Goal: Task Accomplishment & Management: Manage account settings

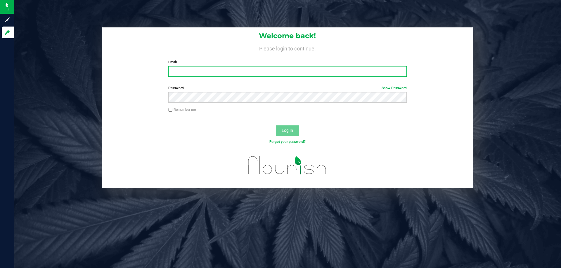
type input "[EMAIL_ADDRESS][DOMAIN_NAME]"
click at [331, 73] on input "[EMAIL_ADDRESS][DOMAIN_NAME]" at bounding box center [287, 71] width 238 height 11
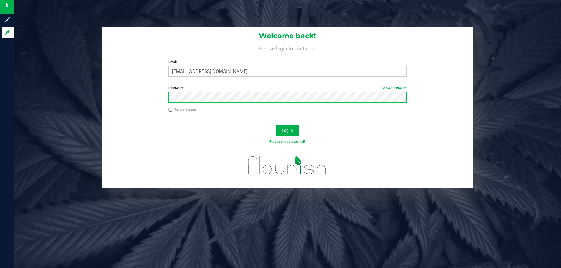
click at [276, 126] on button "Log In" at bounding box center [287, 131] width 23 height 11
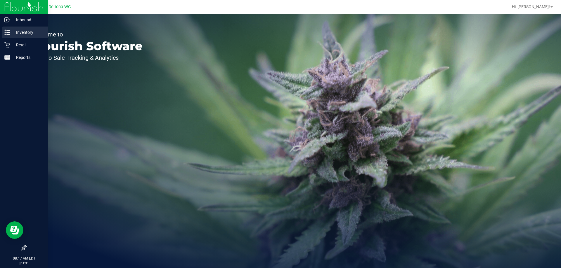
click at [28, 34] on p "Inventory" at bounding box center [27, 32] width 35 height 7
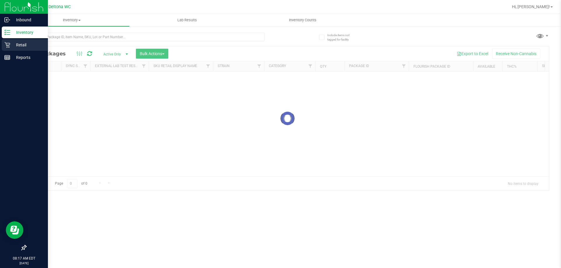
click at [28, 44] on p "Retail" at bounding box center [27, 44] width 35 height 7
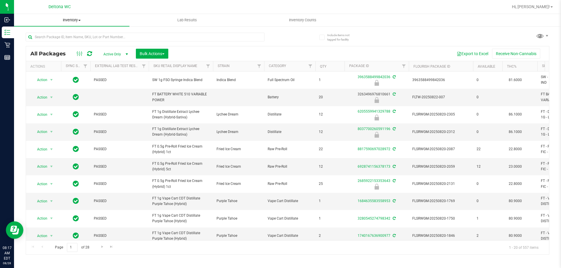
click at [72, 21] on span "Inventory" at bounding box center [71, 20] width 115 height 5
click at [72, 43] on li "All inventory" at bounding box center [71, 42] width 115 height 7
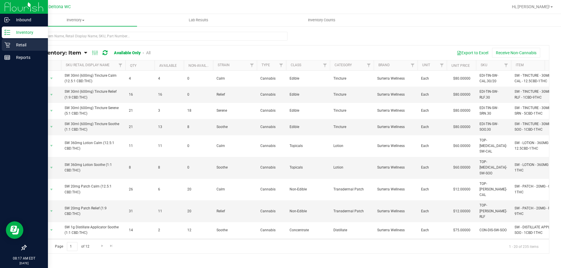
click at [2, 42] on div "Retail" at bounding box center [25, 45] width 46 height 12
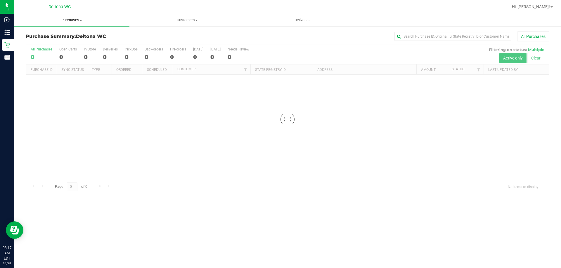
click at [78, 22] on span "Purchases" at bounding box center [71, 20] width 115 height 5
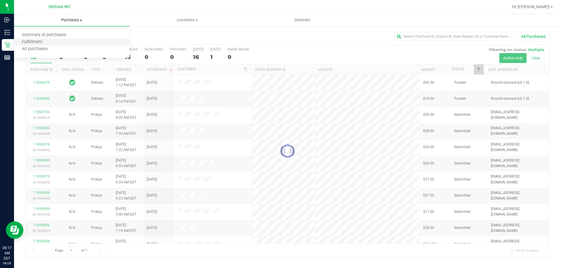
click at [69, 41] on li "Fulfillment" at bounding box center [71, 42] width 115 height 7
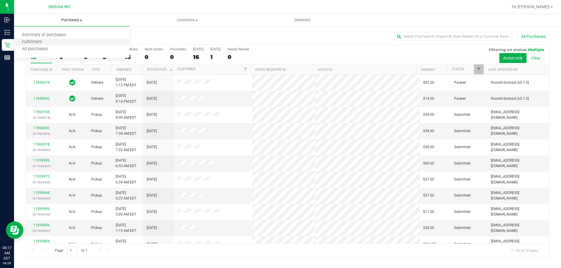
click at [69, 41] on li "Fulfillment" at bounding box center [71, 42] width 115 height 7
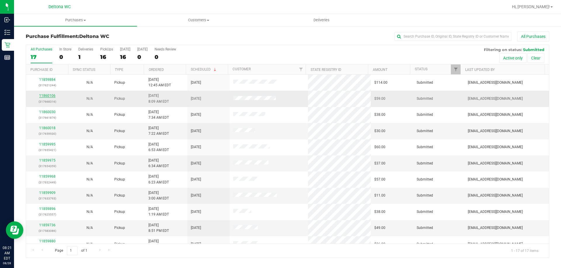
click at [44, 97] on link "11860106" at bounding box center [47, 96] width 16 height 4
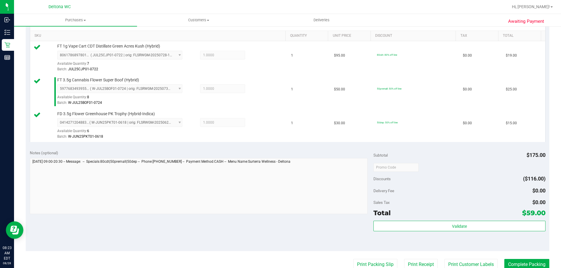
scroll to position [277, 0]
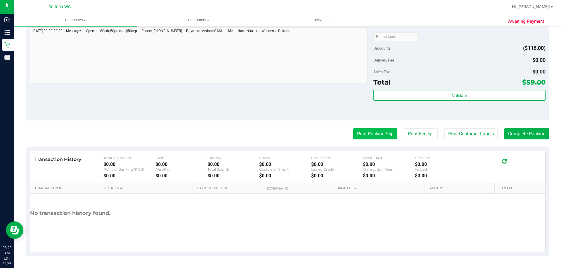
click at [383, 136] on button "Print Packing Slip" at bounding box center [375, 134] width 44 height 11
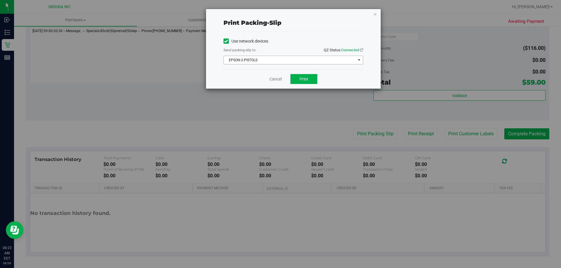
click at [306, 57] on span "EPSON-2-PISTOLS" at bounding box center [290, 60] width 132 height 8
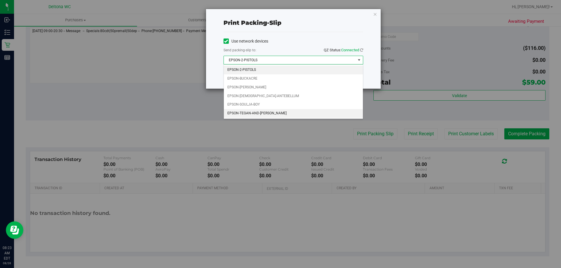
click at [283, 114] on li "EPSON-TEGAN-AND-[PERSON_NAME]" at bounding box center [293, 113] width 139 height 9
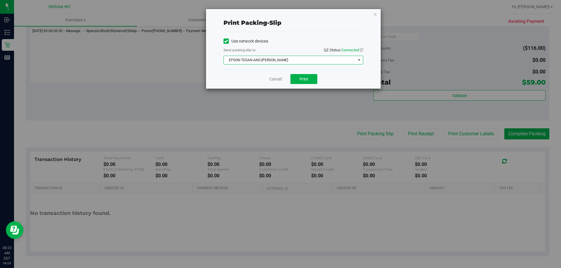
click at [296, 62] on span "EPSON-TEGAN-AND-[PERSON_NAME]" at bounding box center [290, 60] width 132 height 8
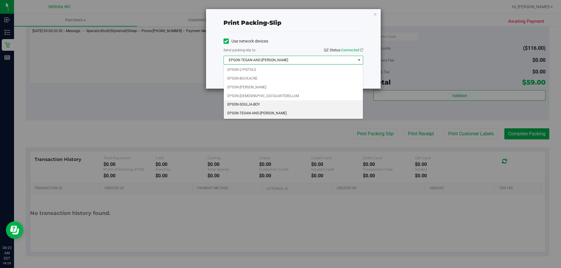
click at [294, 105] on li "EPSON-SOULJA-BOY" at bounding box center [293, 104] width 139 height 9
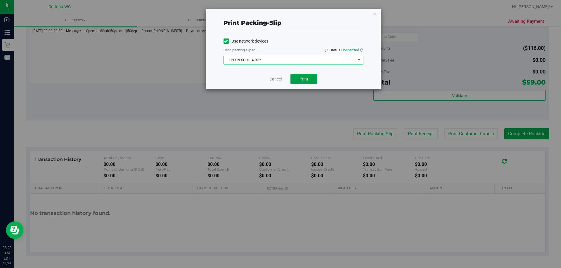
drag, startPoint x: 294, startPoint y: 105, endPoint x: 303, endPoint y: 78, distance: 28.6
click at [303, 78] on span "Print" at bounding box center [303, 79] width 9 height 5
click at [269, 84] on div "Cancel Print" at bounding box center [293, 79] width 140 height 20
click at [270, 81] on link "Cancel" at bounding box center [275, 79] width 12 height 6
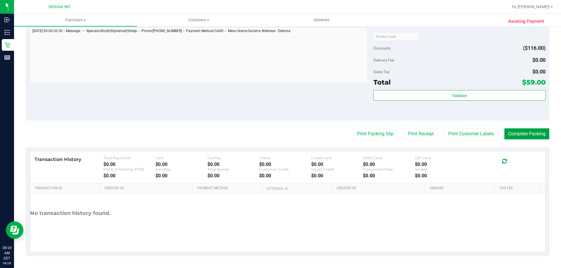
click at [542, 136] on button "Complete Packing" at bounding box center [526, 134] width 45 height 11
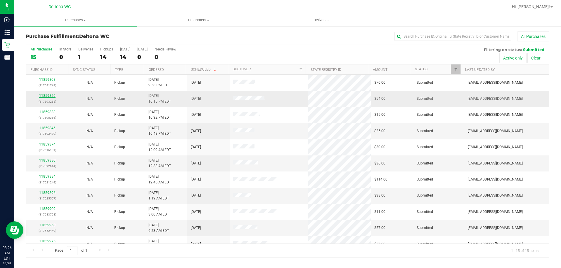
click at [53, 96] on link "11859826" at bounding box center [47, 96] width 16 height 4
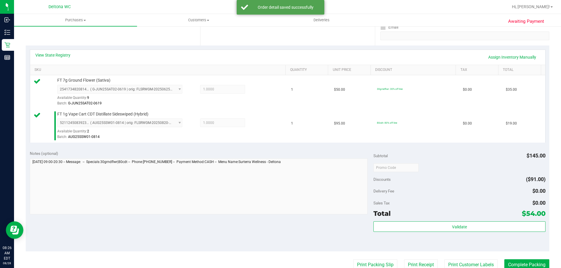
scroll to position [117, 0]
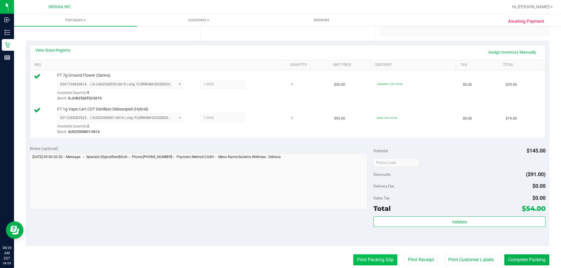
click at [379, 258] on button "Print Packing Slip" at bounding box center [375, 260] width 44 height 11
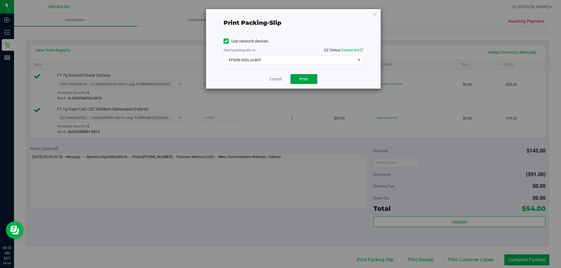
click at [301, 80] on span "Print" at bounding box center [303, 79] width 9 height 5
click at [272, 75] on div "Cancel Print" at bounding box center [293, 79] width 140 height 20
click at [278, 81] on link "Cancel" at bounding box center [275, 79] width 12 height 6
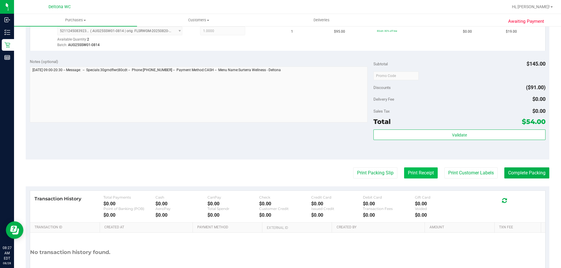
scroll to position [204, 0]
click at [508, 170] on button "Complete Packing" at bounding box center [526, 172] width 45 height 11
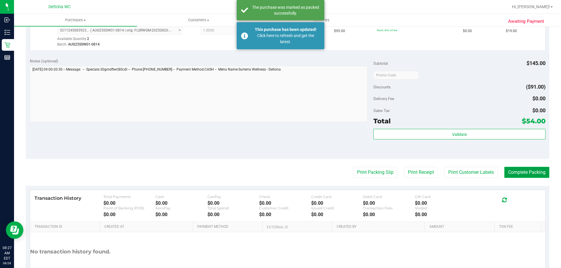
scroll to position [117, 0]
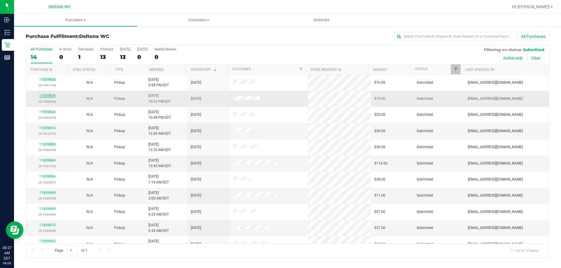
click at [54, 96] on link "11859838" at bounding box center [47, 96] width 16 height 4
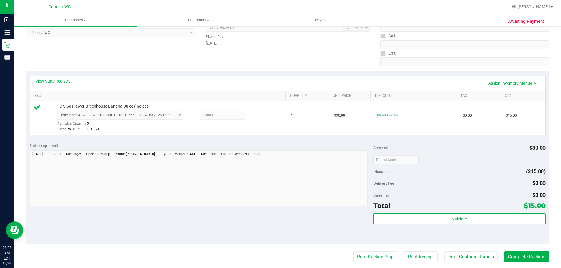
scroll to position [88, 0]
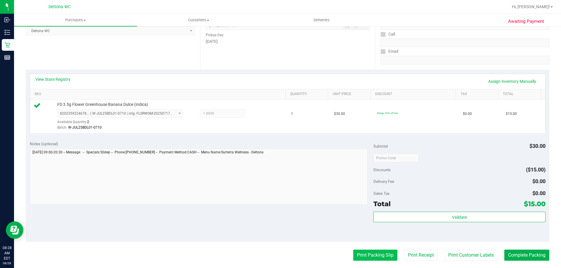
click at [384, 254] on button "Print Packing Slip" at bounding box center [375, 255] width 44 height 11
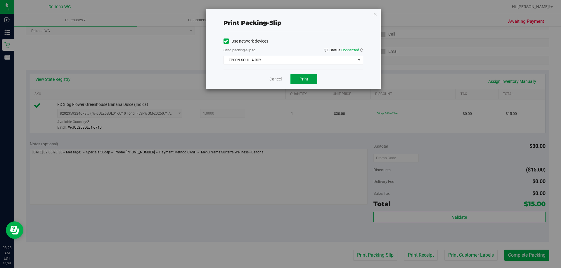
click at [297, 80] on button "Print" at bounding box center [303, 79] width 27 height 10
click at [273, 78] on link "Cancel" at bounding box center [275, 79] width 12 height 6
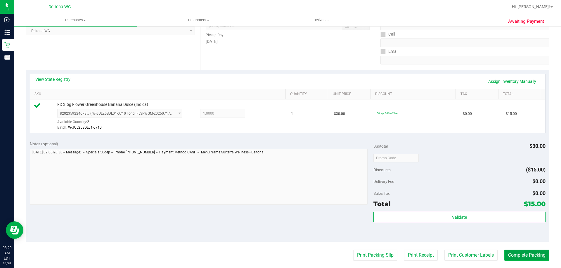
click at [522, 255] on button "Complete Packing" at bounding box center [526, 255] width 45 height 11
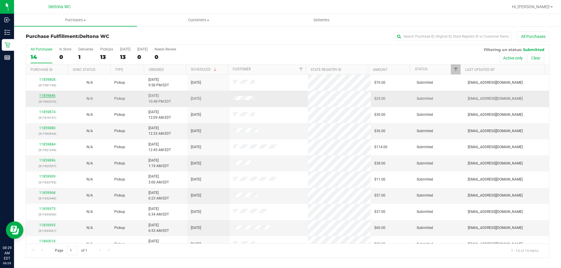
click at [52, 97] on link "11859846" at bounding box center [47, 96] width 16 height 4
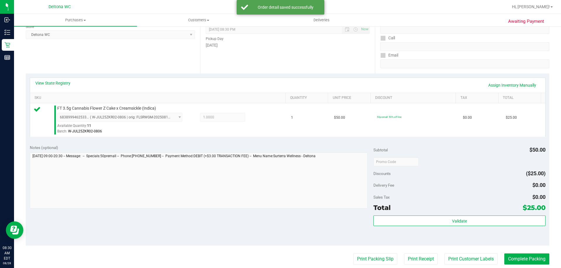
scroll to position [146, 0]
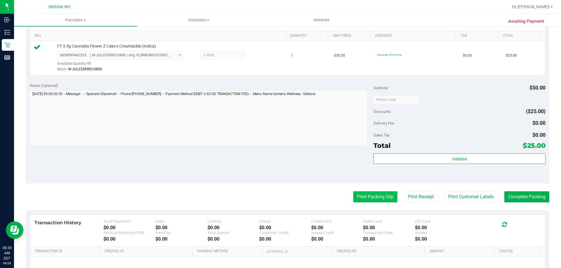
click at [384, 193] on button "Print Packing Slip" at bounding box center [375, 197] width 44 height 11
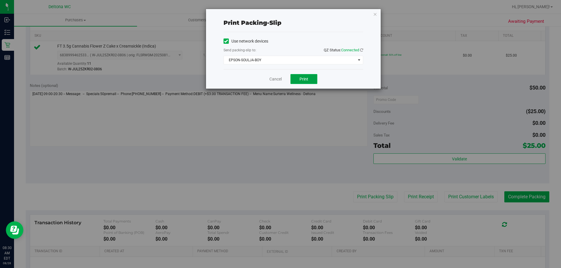
click at [299, 80] on button "Print" at bounding box center [303, 79] width 27 height 10
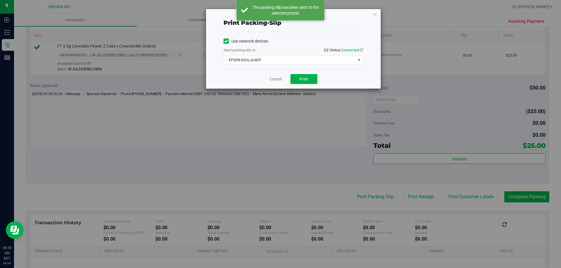
click at [526, 197] on div "Print packing-slip Use network devices Send packing-slip to: QZ Status: Connect…" at bounding box center [282, 134] width 565 height 268
click at [374, 15] on icon "button" at bounding box center [375, 14] width 4 height 7
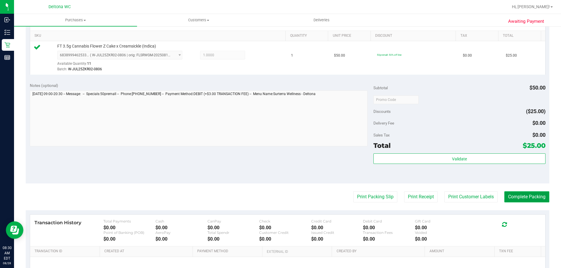
click at [527, 198] on button "Complete Packing" at bounding box center [526, 197] width 45 height 11
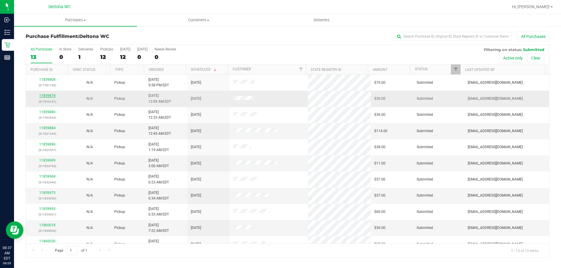
click at [50, 96] on link "11859874" at bounding box center [47, 96] width 16 height 4
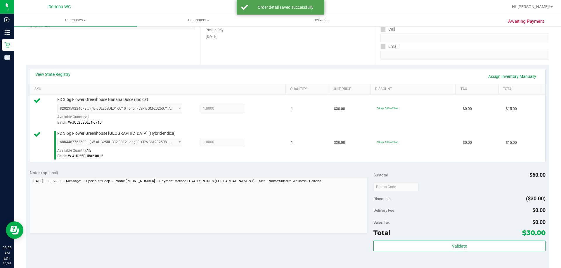
scroll to position [146, 0]
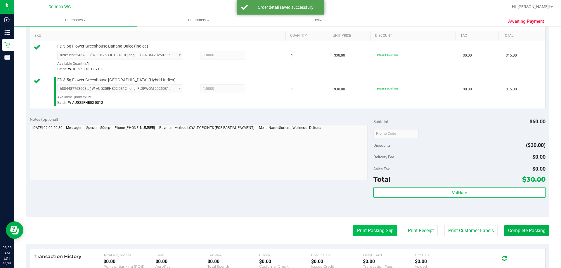
click at [381, 231] on button "Print Packing Slip" at bounding box center [375, 231] width 44 height 11
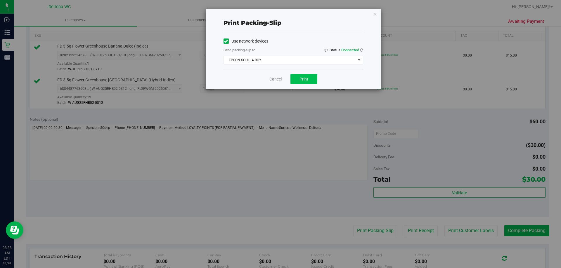
click at [313, 75] on button "Print" at bounding box center [303, 79] width 27 height 10
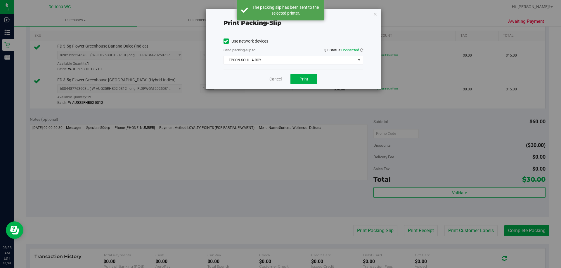
click at [349, 81] on div "Cancel Print" at bounding box center [293, 79] width 140 height 20
click at [377, 16] on icon "button" at bounding box center [375, 14] width 4 height 7
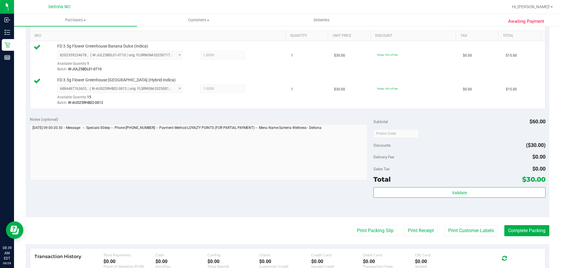
click at [521, 239] on purchase-details "Back Edit Purchase Cancel Purchase View Profile # 11859874 BioTrack ID: - Submi…" at bounding box center [287, 119] width 523 height 468
click at [522, 233] on button "Complete Packing" at bounding box center [526, 231] width 45 height 11
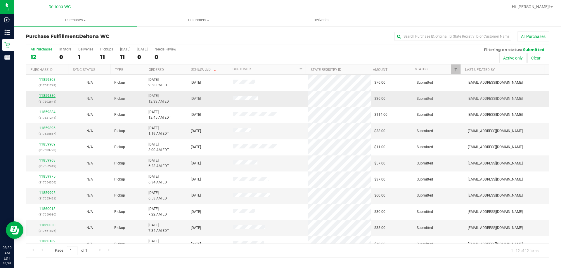
click at [52, 96] on link "11859880" at bounding box center [47, 96] width 16 height 4
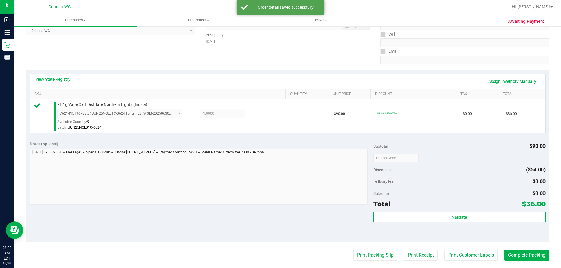
scroll to position [117, 0]
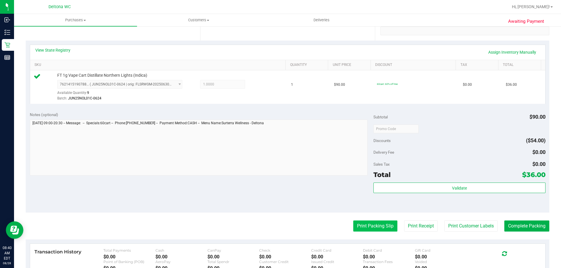
click at [362, 224] on button "Print Packing Slip" at bounding box center [375, 226] width 44 height 11
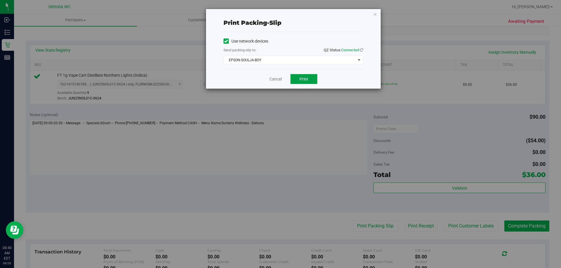
click at [309, 79] on button "Print" at bounding box center [303, 79] width 27 height 10
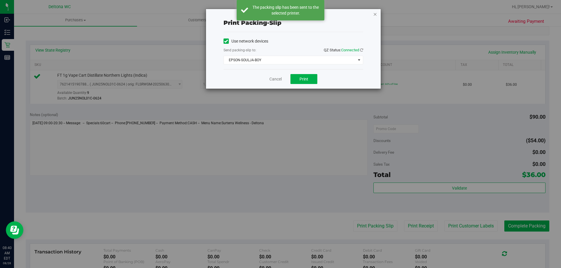
click at [376, 15] on icon "button" at bounding box center [375, 14] width 4 height 7
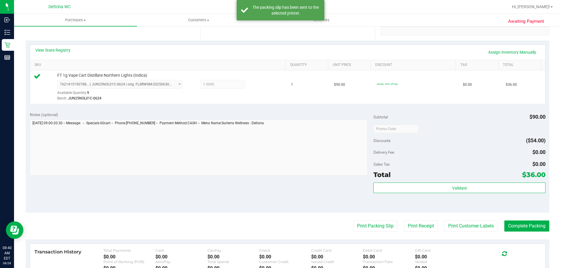
drag, startPoint x: 376, startPoint y: 15, endPoint x: 438, endPoint y: 158, distance: 155.8
click at [438, 158] on div "Subtotal $90.00 Discounts ($54.00) Delivery Fee $0.00 Sales Tax $0.00 Total $36…" at bounding box center [459, 160] width 172 height 97
click at [504, 229] on button "Complete Packing" at bounding box center [526, 226] width 45 height 11
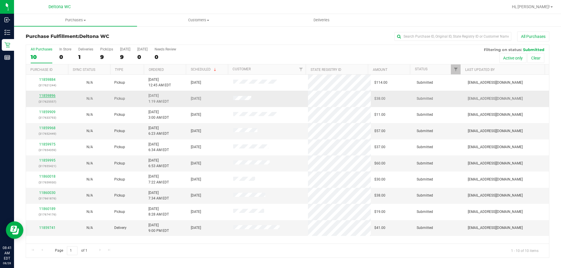
click at [53, 94] on link "11859896" at bounding box center [47, 96] width 16 height 4
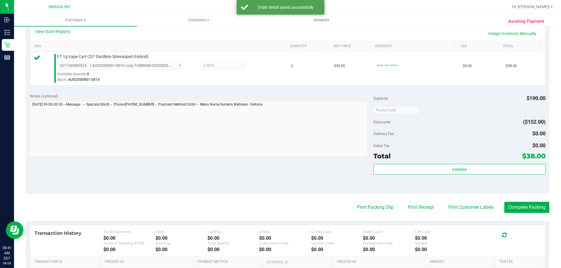
scroll to position [146, 0]
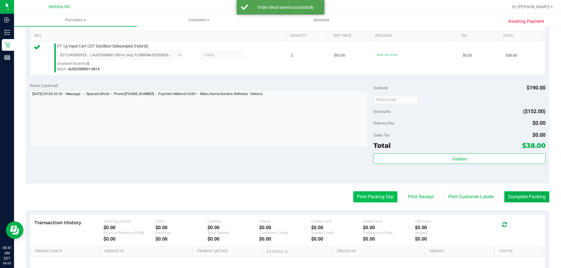
click at [358, 195] on button "Print Packing Slip" at bounding box center [375, 197] width 44 height 11
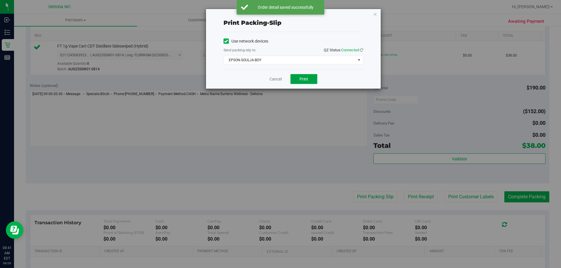
click at [305, 79] on span "Print" at bounding box center [303, 79] width 9 height 5
click at [275, 78] on link "Cancel" at bounding box center [275, 79] width 12 height 6
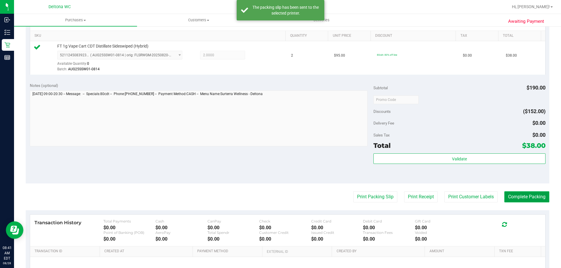
click at [509, 199] on button "Complete Packing" at bounding box center [526, 197] width 45 height 11
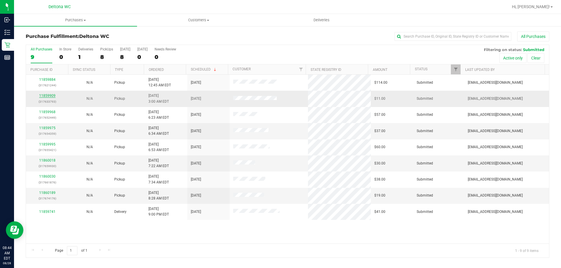
click at [45, 95] on link "11859909" at bounding box center [47, 96] width 16 height 4
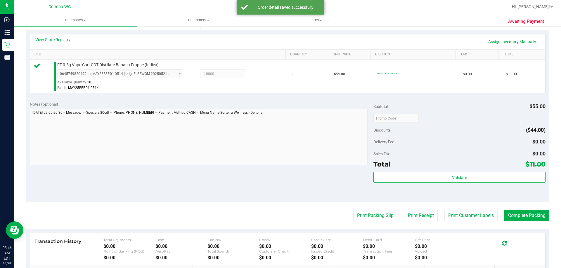
scroll to position [204, 0]
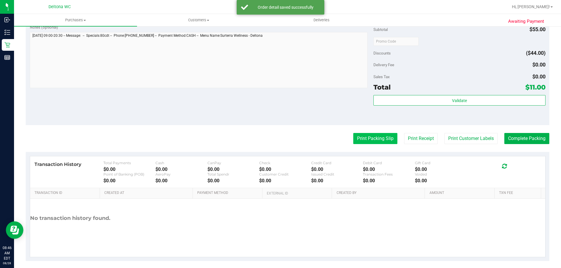
click at [382, 136] on button "Print Packing Slip" at bounding box center [375, 138] width 44 height 11
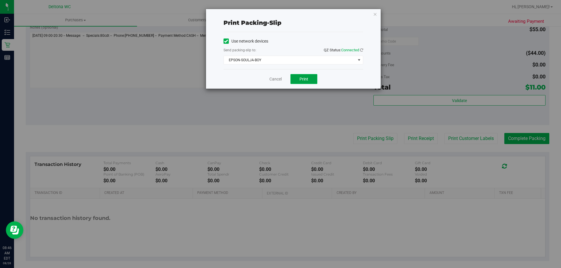
click at [299, 74] on button "Print" at bounding box center [303, 79] width 27 height 10
click at [295, 77] on button "Print" at bounding box center [303, 79] width 27 height 10
click at [270, 78] on link "Cancel" at bounding box center [275, 79] width 12 height 6
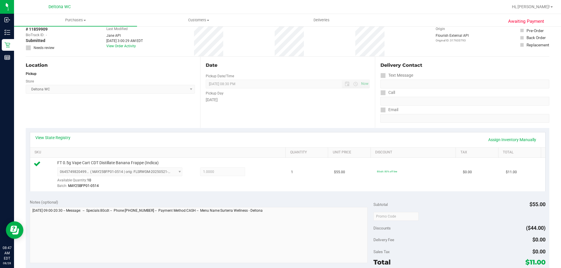
scroll to position [146, 0]
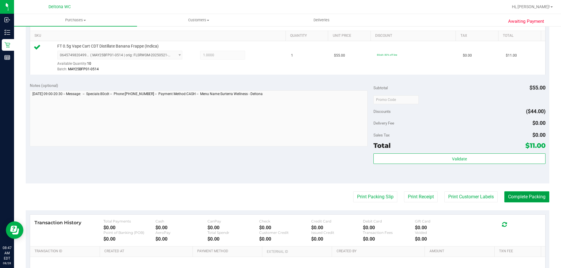
click at [521, 200] on button "Complete Packing" at bounding box center [526, 197] width 45 height 11
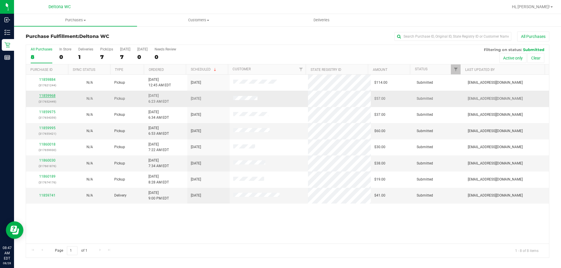
click at [47, 94] on link "11859968" at bounding box center [47, 96] width 16 height 4
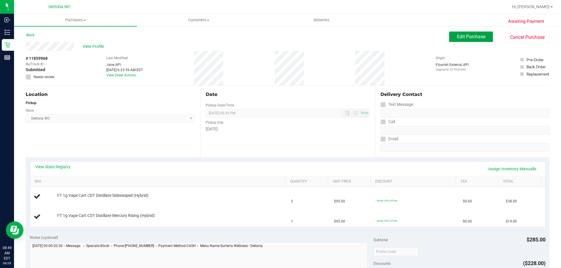
click at [457, 39] on span "Edit Purchase" at bounding box center [471, 37] width 28 height 6
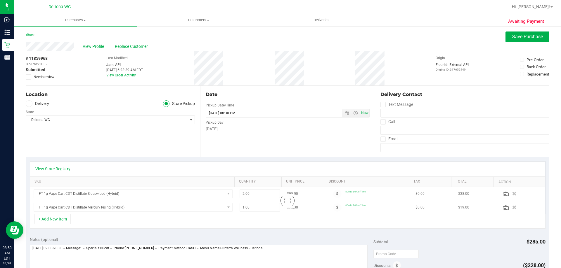
click at [29, 80] on div "# 11859968 BioTrack ID: - Submitted Needs review" at bounding box center [40, 68] width 29 height 35
click at [29, 77] on icon at bounding box center [29, 77] width 4 height 0
click at [0, 0] on input "Needs review" at bounding box center [0, 0] width 0 height 0
click at [232, 29] on div "Awaiting Payment Back Save Purchase View Profile Replace Customer # 11859968 Bi…" at bounding box center [287, 256] width 547 height 460
click at [27, 36] on icon at bounding box center [26, 35] width 1 height 4
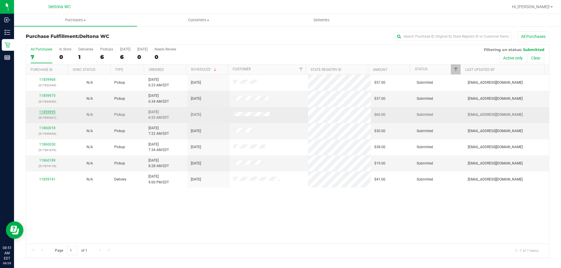
click at [44, 111] on link "11859995" at bounding box center [47, 112] width 16 height 4
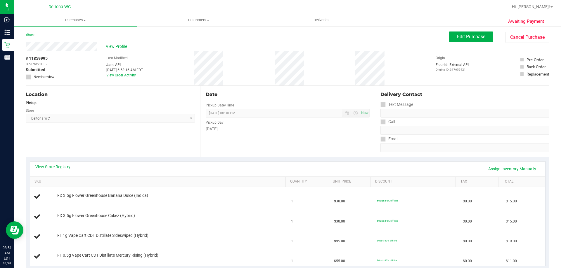
click at [30, 35] on link "Back" at bounding box center [30, 35] width 9 height 4
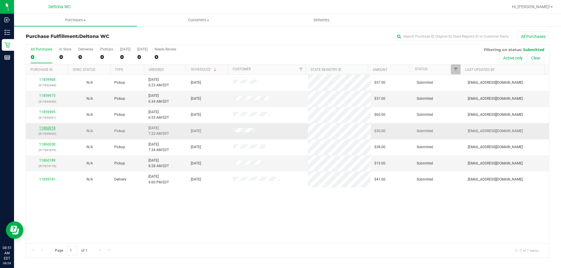
click at [46, 129] on link "11860018" at bounding box center [47, 128] width 16 height 4
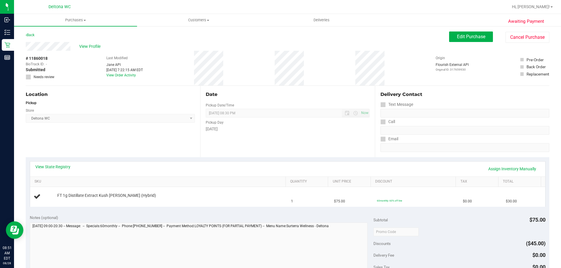
drag, startPoint x: 46, startPoint y: 129, endPoint x: 177, endPoint y: 124, distance: 130.7
click at [176, 125] on div "Location Pickup Store Deltona WC Select Store [PERSON_NAME][GEOGRAPHIC_DATA] [P…" at bounding box center [113, 122] width 174 height 72
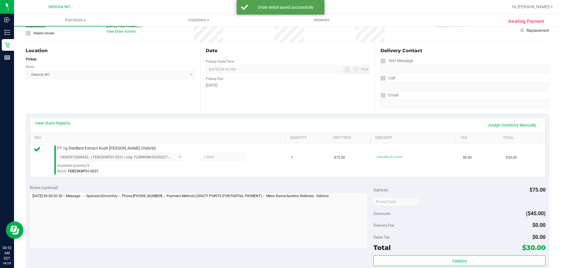
scroll to position [117, 0]
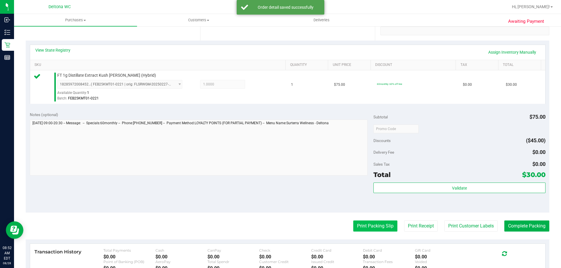
click at [367, 223] on button "Print Packing Slip" at bounding box center [375, 226] width 44 height 11
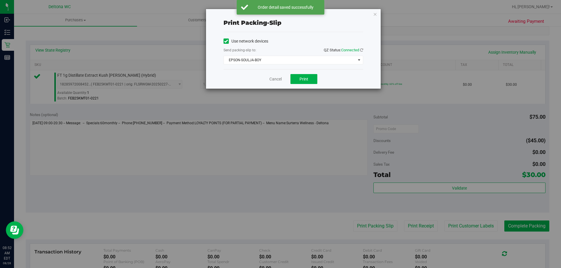
click at [309, 86] on div "Cancel Print" at bounding box center [293, 79] width 140 height 20
click at [309, 78] on button "Print" at bounding box center [303, 79] width 27 height 10
click at [518, 221] on div "Print packing-slip Use network devices Send packing-slip to: QZ Status: Connect…" at bounding box center [282, 134] width 565 height 268
click at [518, 224] on div "Print packing-slip Use network devices Send packing-slip to: QZ Status: Connect…" at bounding box center [282, 134] width 565 height 268
click at [375, 15] on icon "button" at bounding box center [375, 14] width 4 height 7
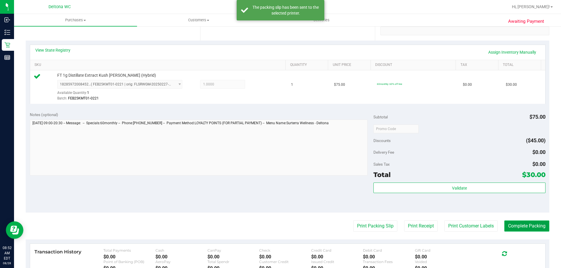
click at [521, 229] on button "Complete Packing" at bounding box center [526, 226] width 45 height 11
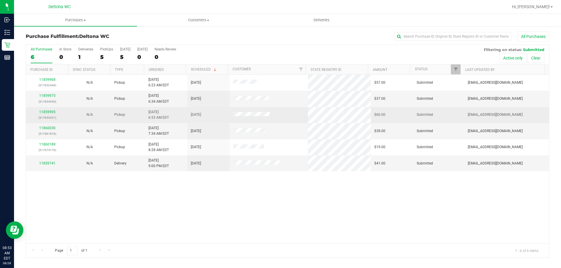
click at [48, 114] on div "11859995 (317655421)" at bounding box center [47, 115] width 35 height 11
click at [48, 112] on link "11859995" at bounding box center [47, 112] width 16 height 4
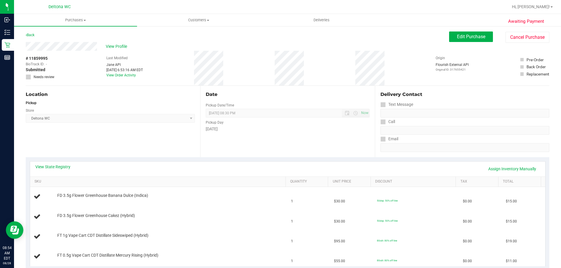
click at [43, 58] on span "# 11859995" at bounding box center [37, 59] width 22 height 6
click at [89, 72] on div "# 11859995 BioTrack ID: - Submitted Needs review Last Modified [PERSON_NAME] AP…" at bounding box center [287, 68] width 523 height 35
click at [121, 48] on span "View Profile" at bounding box center [117, 47] width 23 height 6
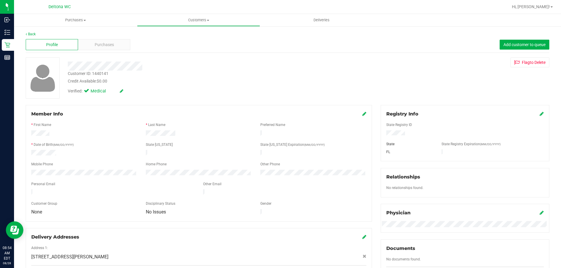
click at [100, 74] on div "Customer ID: 1440141" at bounding box center [88, 74] width 41 height 6
copy div "1440141"
click at [27, 33] on link "Back" at bounding box center [31, 34] width 10 height 4
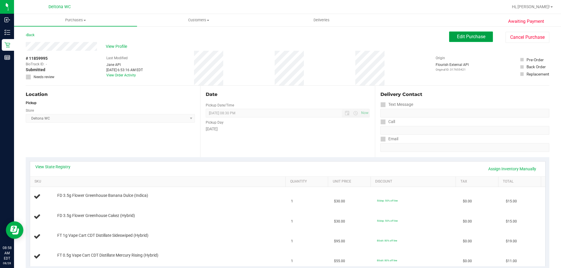
click at [460, 36] on span "Edit Purchase" at bounding box center [471, 37] width 28 height 6
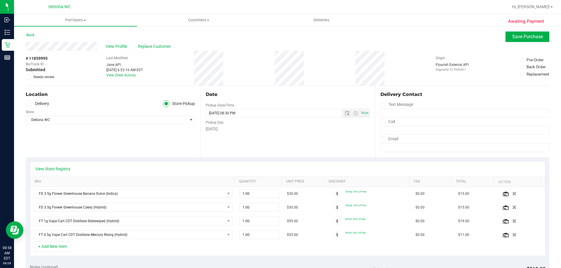
click at [30, 77] on icon at bounding box center [29, 77] width 4 height 0
click at [0, 0] on input "Needs review" at bounding box center [0, 0] width 0 height 0
click at [521, 41] on button "Save Purchase" at bounding box center [527, 37] width 44 height 11
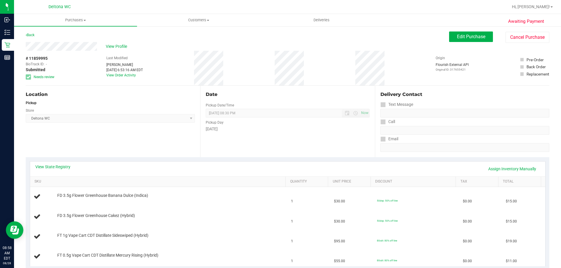
click at [32, 32] on div "Back" at bounding box center [30, 35] width 9 height 7
click at [32, 33] on div "Back" at bounding box center [30, 35] width 9 height 7
click at [31, 34] on link "Back" at bounding box center [30, 35] width 9 height 4
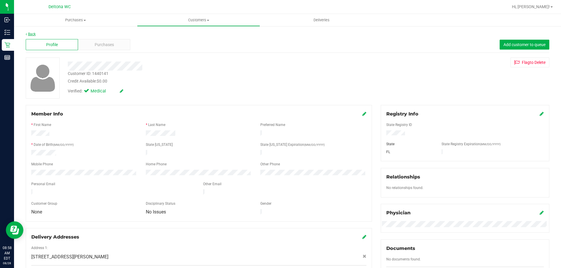
click at [31, 34] on link "Back" at bounding box center [31, 34] width 10 height 4
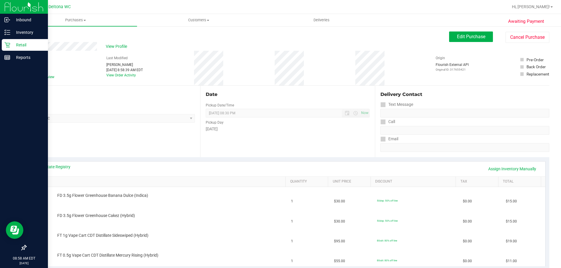
click at [6, 45] on icon at bounding box center [7, 45] width 6 height 6
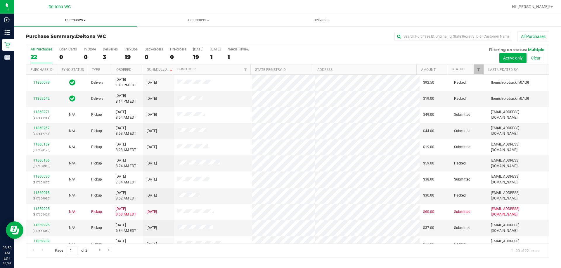
click at [73, 20] on span "Purchases" at bounding box center [75, 20] width 123 height 5
click at [71, 45] on li "Fulfillment" at bounding box center [75, 42] width 123 height 7
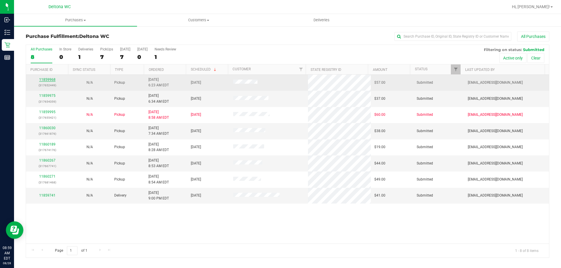
click at [53, 79] on link "11859968" at bounding box center [47, 80] width 16 height 4
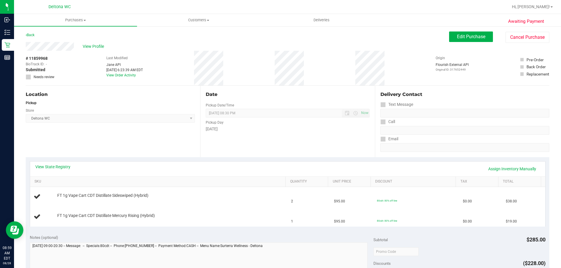
click at [450, 42] on div "Edit Purchase Cancel Purchase" at bounding box center [499, 37] width 100 height 11
click at [457, 38] on span "Edit Purchase" at bounding box center [471, 37] width 28 height 6
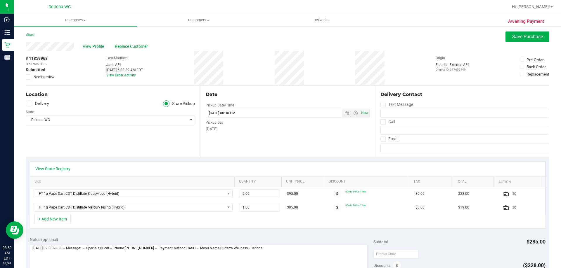
click at [32, 77] on label "Needs review" at bounding box center [40, 76] width 29 height 5
click at [0, 0] on input "Needs review" at bounding box center [0, 0] width 0 height 0
click at [533, 35] on span "Save Purchase" at bounding box center [527, 37] width 31 height 6
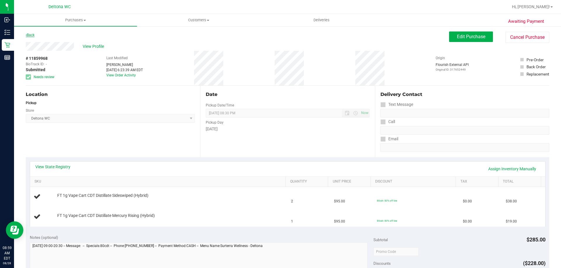
click at [34, 34] on link "Back" at bounding box center [30, 35] width 9 height 4
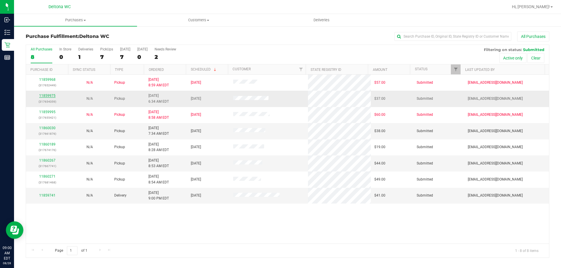
click at [53, 95] on link "11859975" at bounding box center [47, 96] width 16 height 4
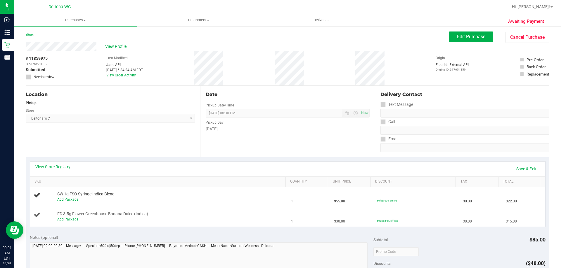
click at [60, 220] on link "Add Package" at bounding box center [67, 220] width 21 height 4
click at [95, 223] on span "Select Package" at bounding box center [116, 221] width 117 height 8
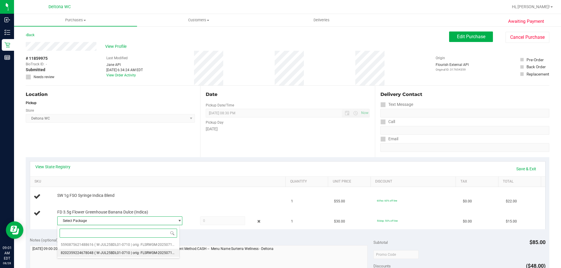
click at [101, 254] on span "( W-JUL25BDL01-0710 | orig: FLSRWGM-20250717-595 )" at bounding box center [138, 253] width 89 height 4
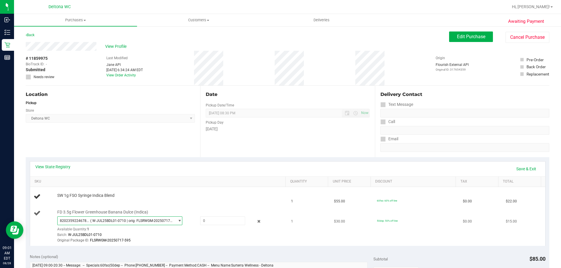
click at [167, 216] on div "FD 3.5g Flower Greenhouse Banana Dulce (Indica) 8202359224678048 ( W-JUL25BDL01…" at bounding box center [168, 227] width 228 height 34
click at [166, 217] on span "8202359224678048 ( W-JUL25BDL01-0710 | orig: FLSRWGM-20250717-595 )" at bounding box center [116, 221] width 117 height 8
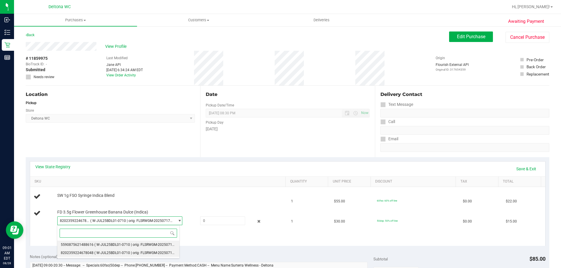
click at [149, 247] on span "( W-JUL25BDL01-0710 | orig: FLSRWGM-20250717-559 )" at bounding box center [138, 245] width 89 height 4
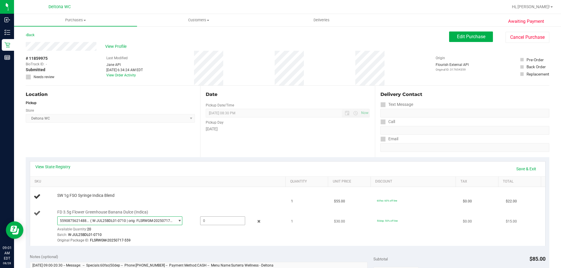
click at [217, 221] on span at bounding box center [222, 221] width 45 height 9
type input "1"
type input "1.0000"
click at [212, 241] on div "Original Package ID: FLSRWGM-20250717-559" at bounding box center [170, 241] width 226 height 6
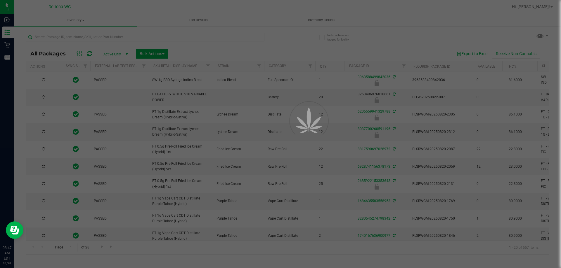
click at [182, 37] on div at bounding box center [280, 134] width 561 height 268
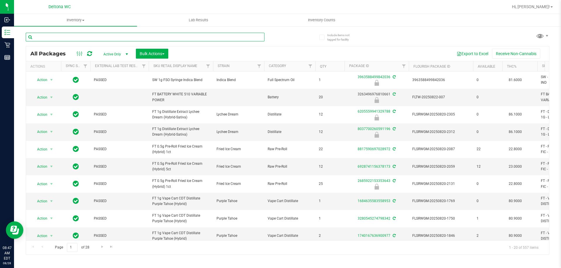
click at [182, 37] on input "text" at bounding box center [145, 37] width 239 height 9
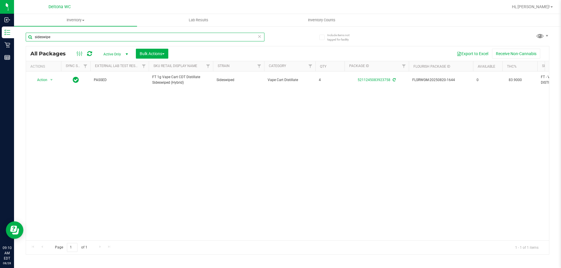
click at [101, 38] on input "sideswipe" at bounding box center [145, 37] width 239 height 9
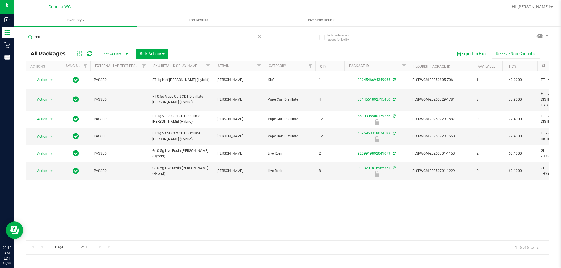
click at [76, 38] on input "ddf" at bounding box center [145, 37] width 239 height 9
click at [100, 35] on input "ddf" at bounding box center [145, 37] width 239 height 9
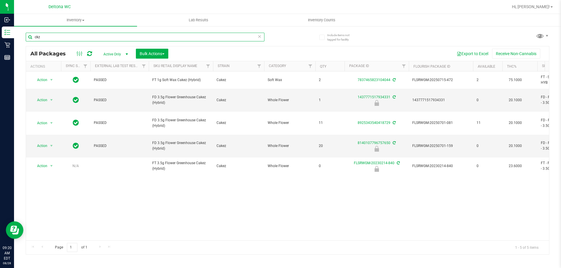
click at [81, 34] on input "ckz" at bounding box center [145, 37] width 239 height 9
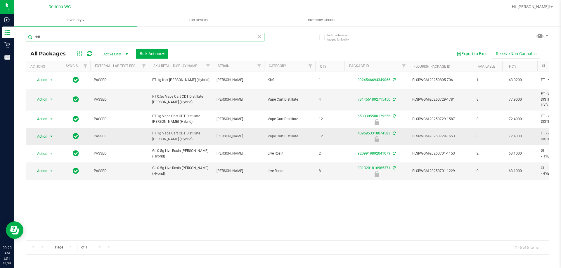
type input "ddf"
click at [50, 136] on span "select" at bounding box center [51, 136] width 5 height 5
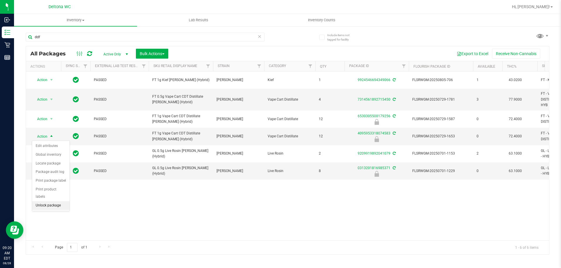
click at [46, 202] on li "Unlock package" at bounding box center [50, 206] width 37 height 9
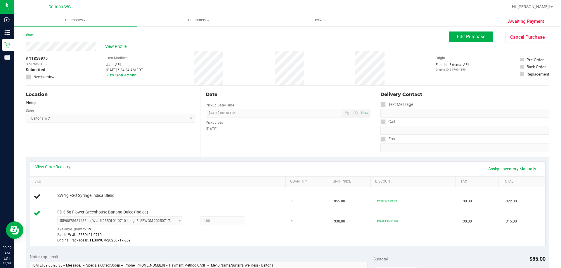
click at [269, 127] on div "[DATE]" at bounding box center [288, 129] width 164 height 6
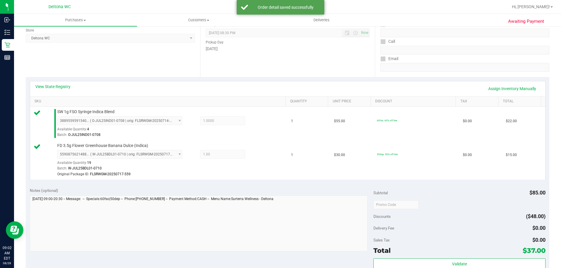
scroll to position [175, 0]
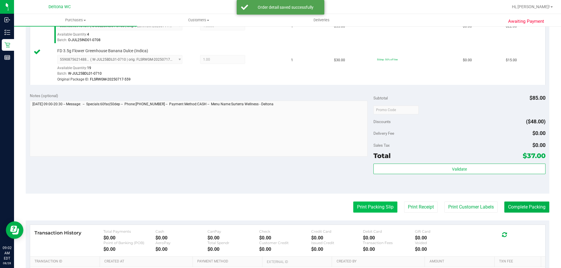
click at [366, 206] on button "Print Packing Slip" at bounding box center [375, 207] width 44 height 11
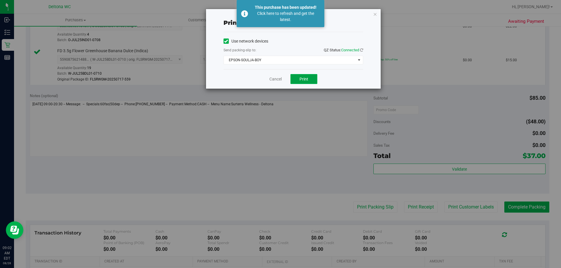
click at [308, 79] on span "Print" at bounding box center [303, 79] width 9 height 5
drag, startPoint x: 276, startPoint y: 79, endPoint x: 281, endPoint y: 82, distance: 5.5
click at [276, 79] on link "Cancel" at bounding box center [275, 79] width 12 height 6
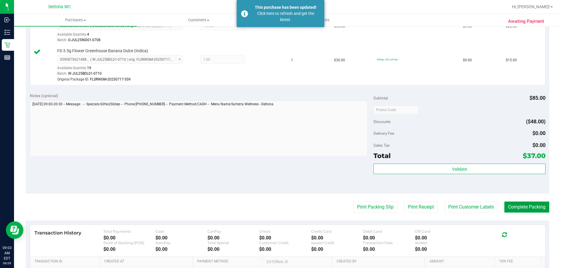
click at [527, 209] on button "Complete Packing" at bounding box center [526, 207] width 45 height 11
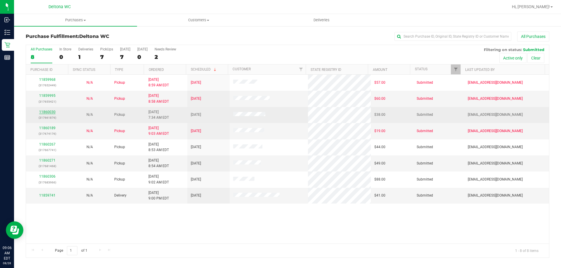
click at [46, 113] on link "11860030" at bounding box center [47, 112] width 16 height 4
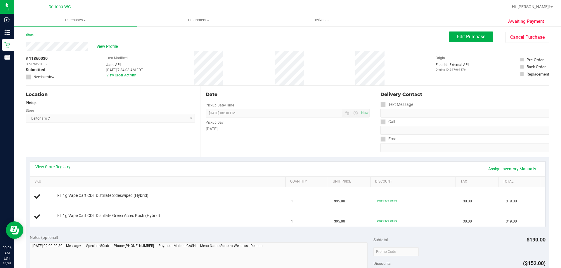
click at [34, 36] on link "Back" at bounding box center [30, 35] width 9 height 4
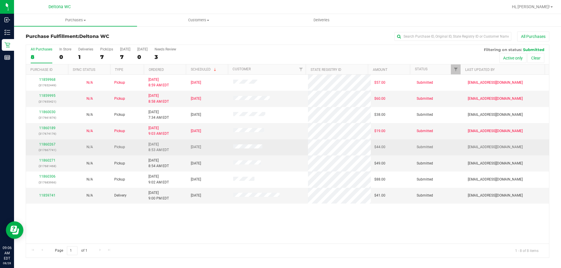
click at [50, 148] on p "(317667741)" at bounding box center [47, 151] width 35 height 6
click at [51, 145] on link "11860267" at bounding box center [47, 145] width 16 height 4
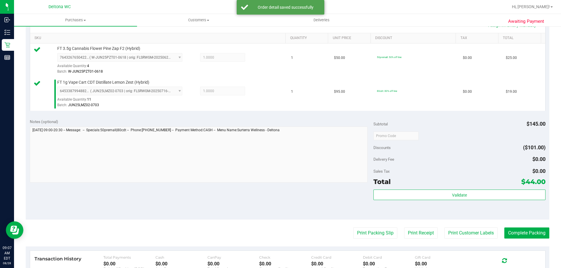
scroll to position [204, 0]
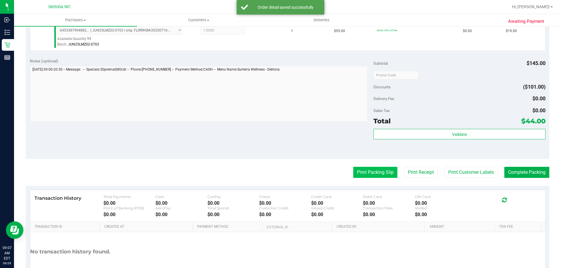
click at [376, 170] on button "Print Packing Slip" at bounding box center [375, 172] width 44 height 11
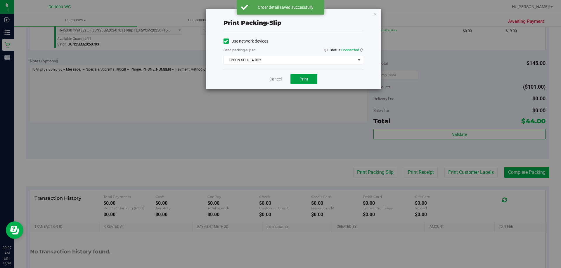
click at [308, 76] on button "Print" at bounding box center [303, 79] width 27 height 10
click at [278, 77] on link "Cancel" at bounding box center [275, 79] width 12 height 6
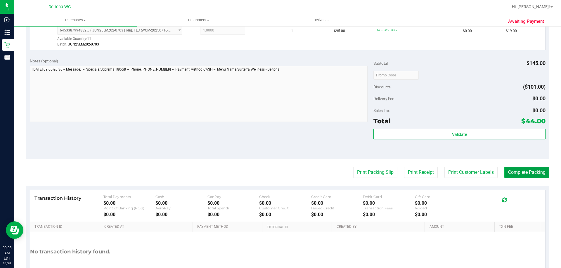
click at [531, 174] on button "Complete Packing" at bounding box center [526, 172] width 45 height 11
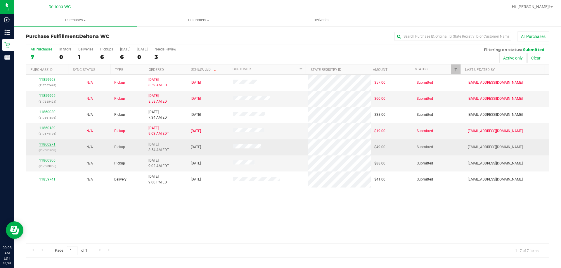
click at [47, 145] on link "11860271" at bounding box center [47, 145] width 16 height 4
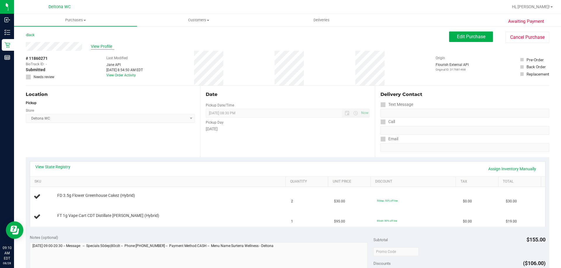
click at [111, 45] on span "View Profile" at bounding box center [102, 47] width 23 height 6
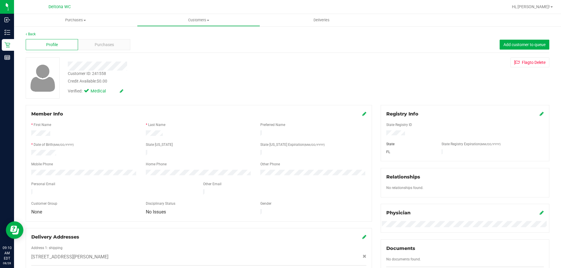
click at [98, 74] on div "Customer ID: 241558" at bounding box center [87, 74] width 38 height 6
copy div "241558"
click at [31, 33] on link "Back" at bounding box center [31, 34] width 10 height 4
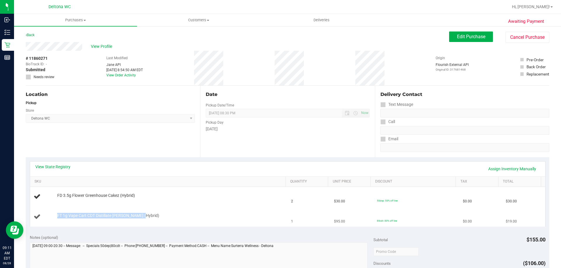
drag, startPoint x: 57, startPoint y: 215, endPoint x: 141, endPoint y: 216, distance: 83.5
click at [141, 216] on span "FT 1g Vape Cart CDT Distillate Dulce De Fresa (Hybrid)" at bounding box center [108, 216] width 102 height 6
copy span "FT 1g Vape Cart CDT Distillate Dulce De Fresa"
click at [457, 37] on span "Edit Purchase" at bounding box center [471, 37] width 28 height 6
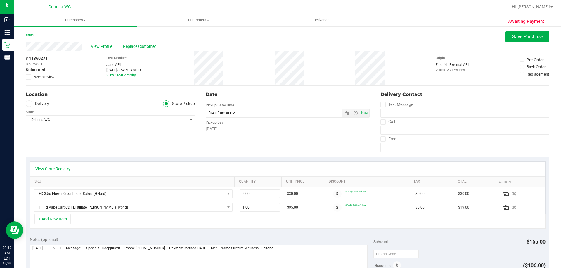
click at [29, 77] on icon at bounding box center [29, 77] width 4 height 0
click at [0, 0] on input "Needs review" at bounding box center [0, 0] width 0 height 0
click at [533, 41] on button "Save Purchase" at bounding box center [527, 37] width 44 height 11
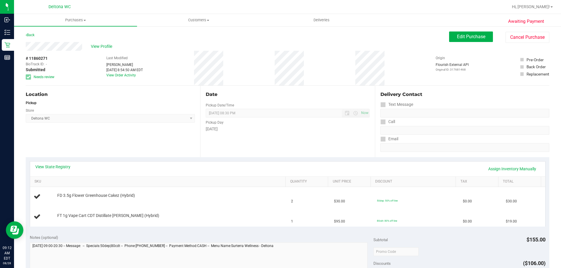
click at [30, 33] on div "Back" at bounding box center [30, 35] width 9 height 7
click at [31, 35] on link "Back" at bounding box center [30, 35] width 9 height 4
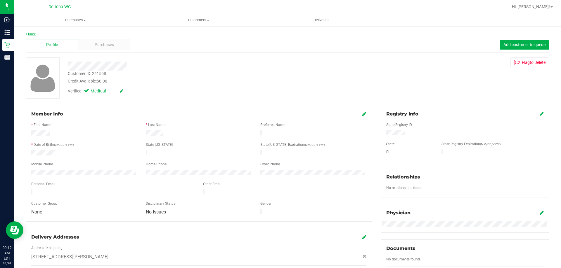
click at [32, 34] on link "Back" at bounding box center [31, 34] width 10 height 4
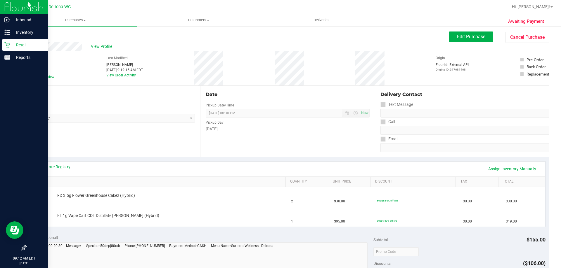
click at [9, 46] on icon at bounding box center [7, 45] width 6 height 6
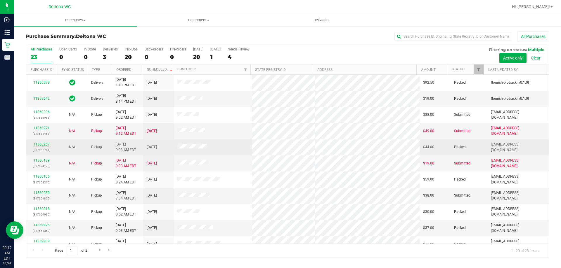
click at [42, 145] on link "11860267" at bounding box center [41, 145] width 16 height 4
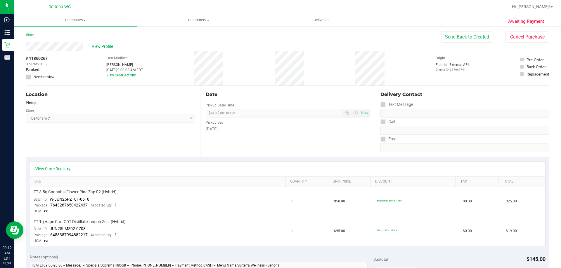
click at [34, 35] on link "Back" at bounding box center [30, 35] width 9 height 4
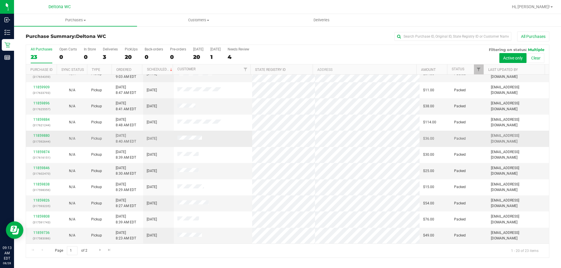
scroll to position [8, 0]
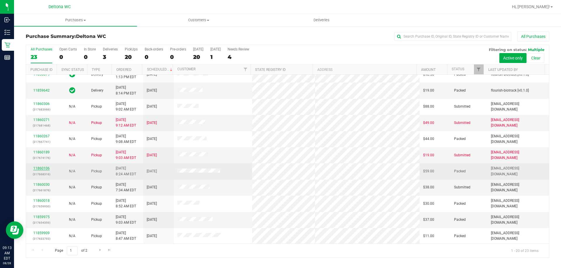
click at [41, 169] on link "11860106" at bounding box center [41, 169] width 16 height 4
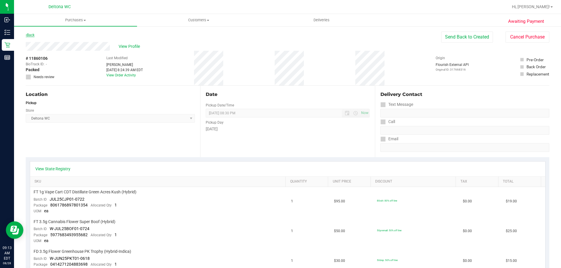
click at [30, 35] on link "Back" at bounding box center [30, 35] width 9 height 4
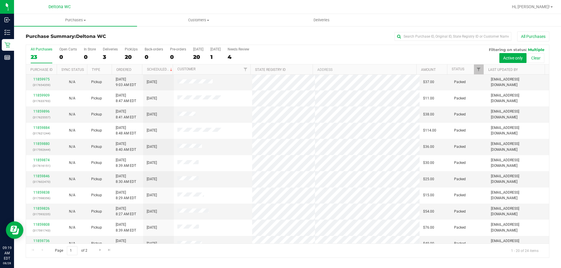
scroll to position [154, 0]
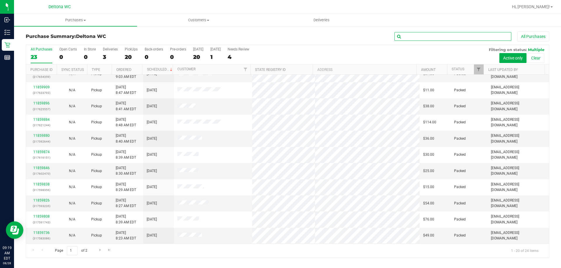
click at [414, 37] on input "text" at bounding box center [452, 36] width 117 height 9
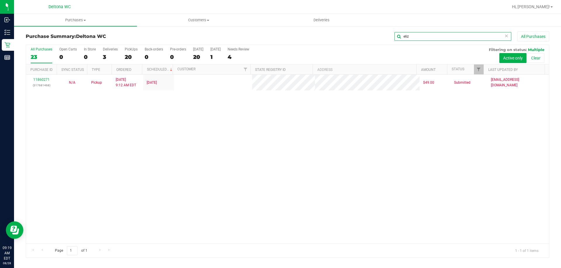
scroll to position [0, 0]
type input "eliz"
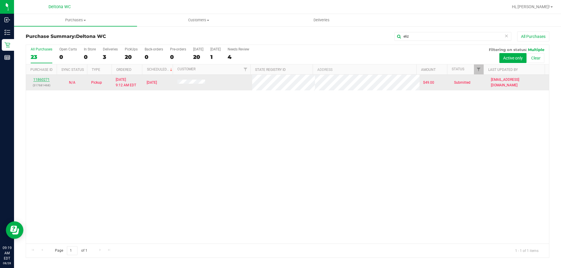
click at [45, 79] on link "11860271" at bounding box center [41, 80] width 16 height 4
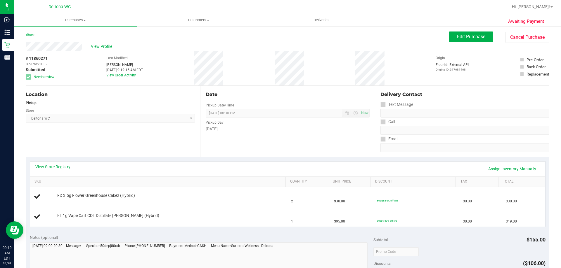
click at [62, 163] on div "View State Registry Assign Inventory Manually" at bounding box center [287, 169] width 515 height 15
click at [63, 165] on link "View State Registry" at bounding box center [52, 167] width 35 height 6
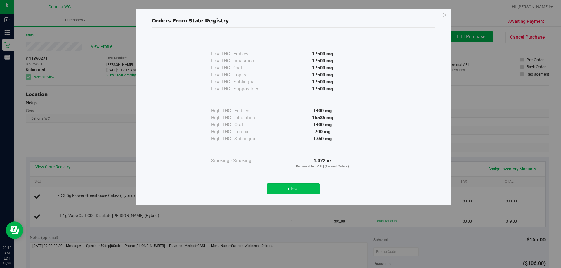
click at [311, 190] on button "Close" at bounding box center [293, 189] width 53 height 11
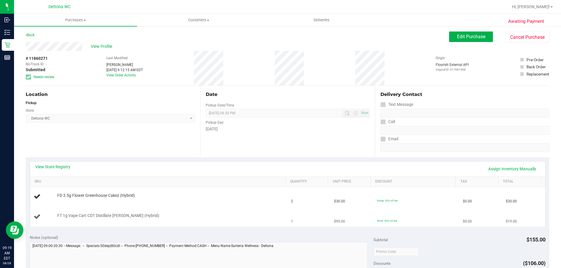
click at [113, 216] on span "FT 1g Vape Cart CDT Distillate Dulce De Fresa (Hybrid)" at bounding box center [108, 216] width 102 height 6
copy div "FT 1g Vape Cart CDT Distillate Dulce De Fresa (Hybrid)"
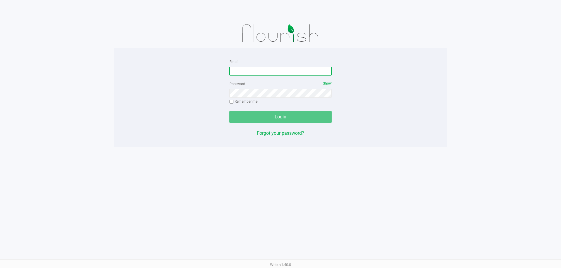
click at [273, 75] on input "Email" at bounding box center [280, 71] width 102 height 9
type input "asmithterry@liveparallel.com"
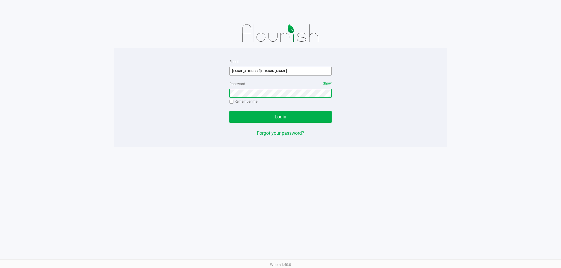
click at [229, 111] on button "Login" at bounding box center [280, 117] width 102 height 12
